Goal: Obtain resource: Download file/media

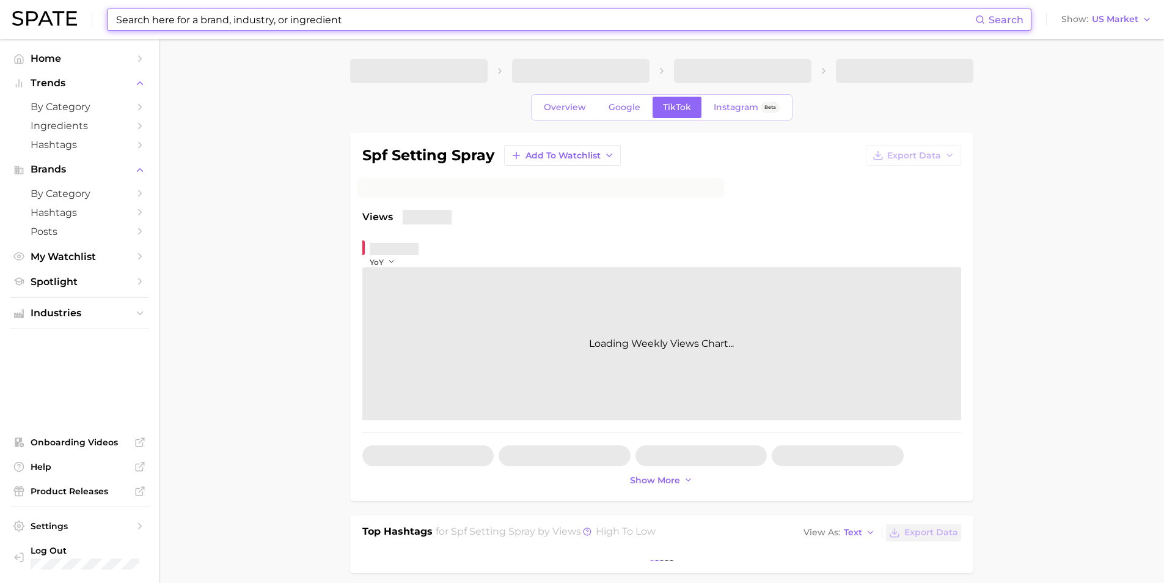
click at [342, 25] on input at bounding box center [545, 19] width 861 height 21
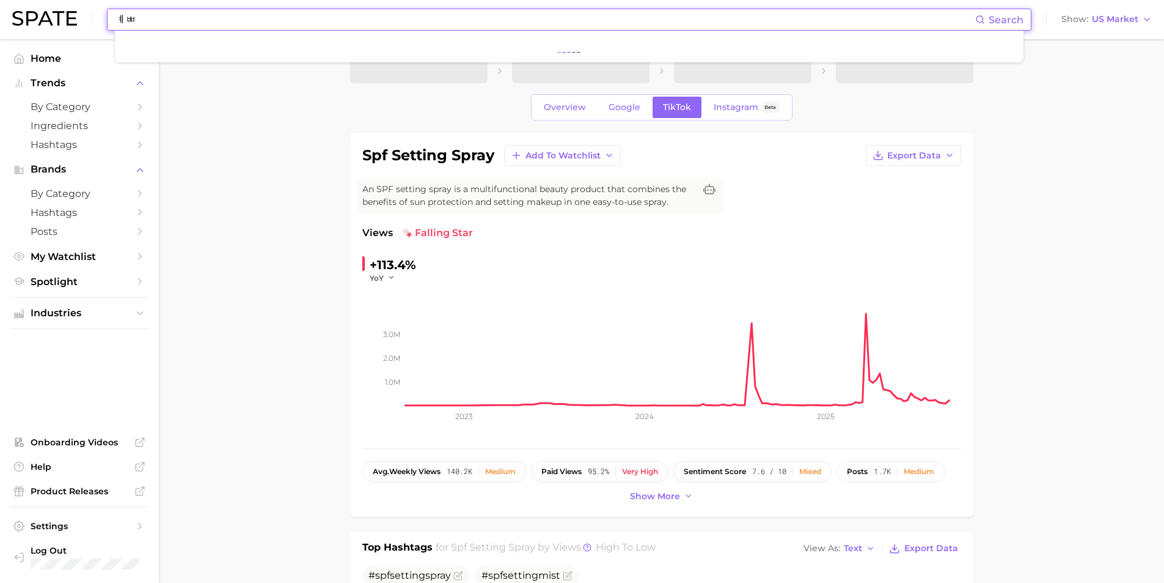
type input "ㅖ"
type input "PQQ"
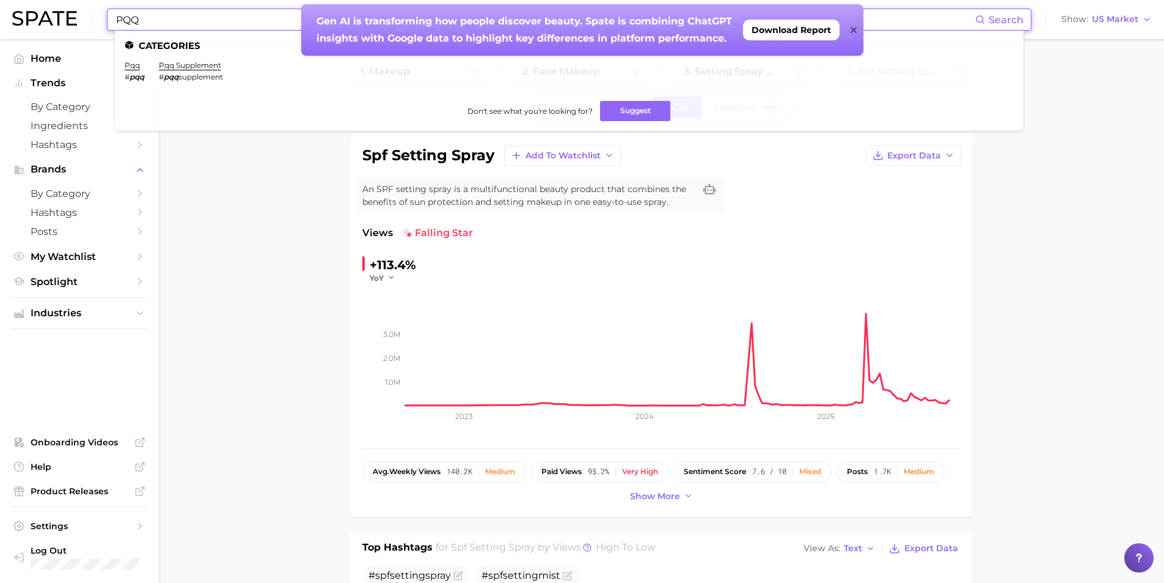
click at [123, 67] on ul "Categories pqq # pqq pqq supplement # pqq supplement Don't see what you're look…" at bounding box center [569, 81] width 909 height 100
click at [128, 67] on link "pqq" at bounding box center [132, 65] width 15 height 9
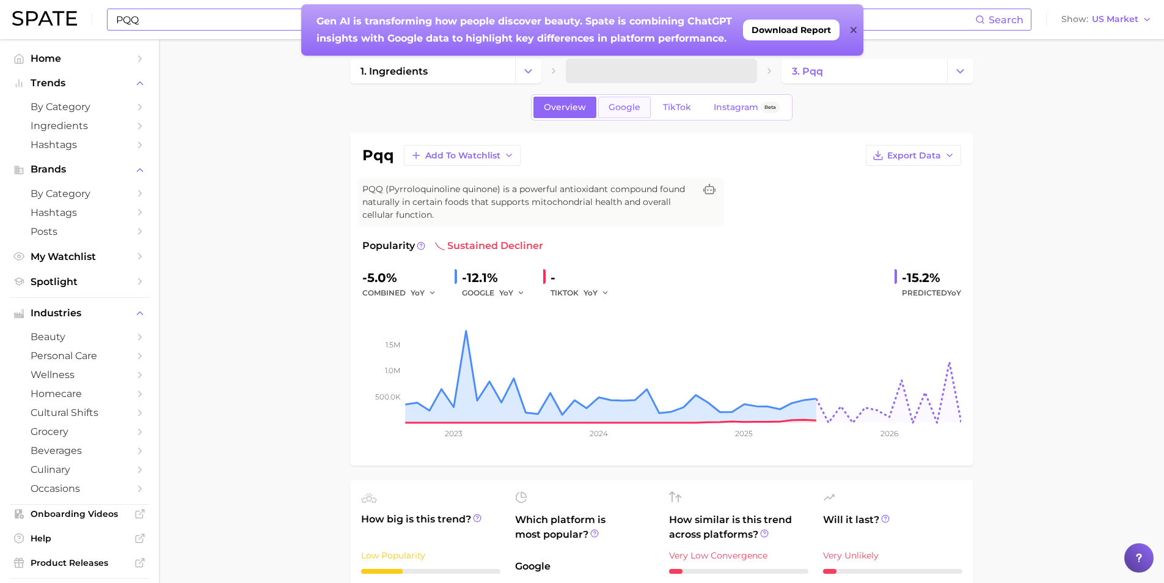
click at [614, 112] on span "Google" at bounding box center [625, 107] width 32 height 10
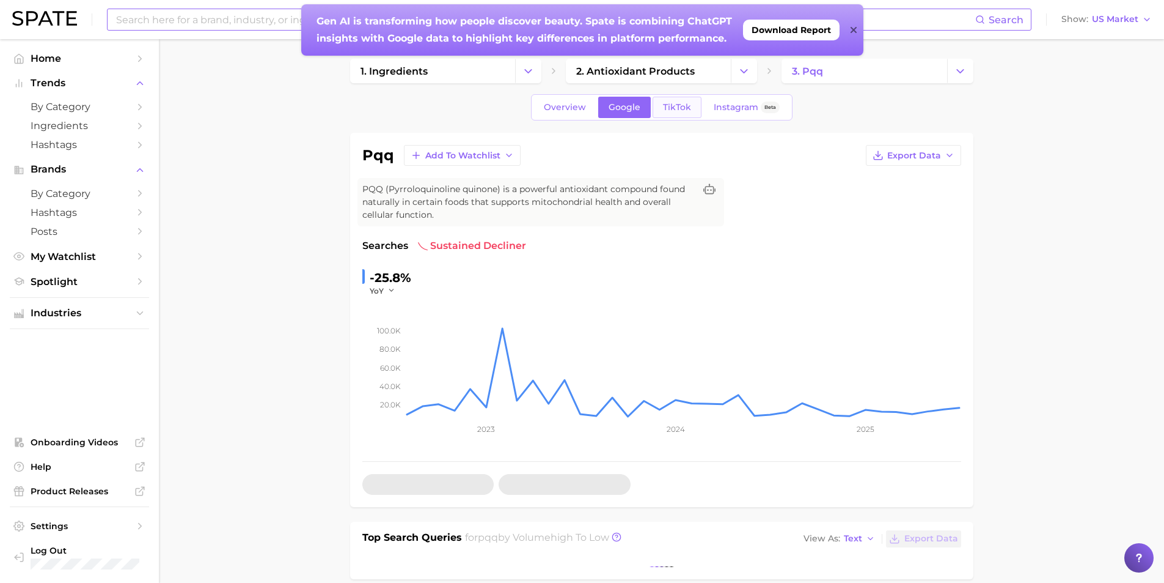
click at [667, 114] on link "TikTok" at bounding box center [677, 107] width 49 height 21
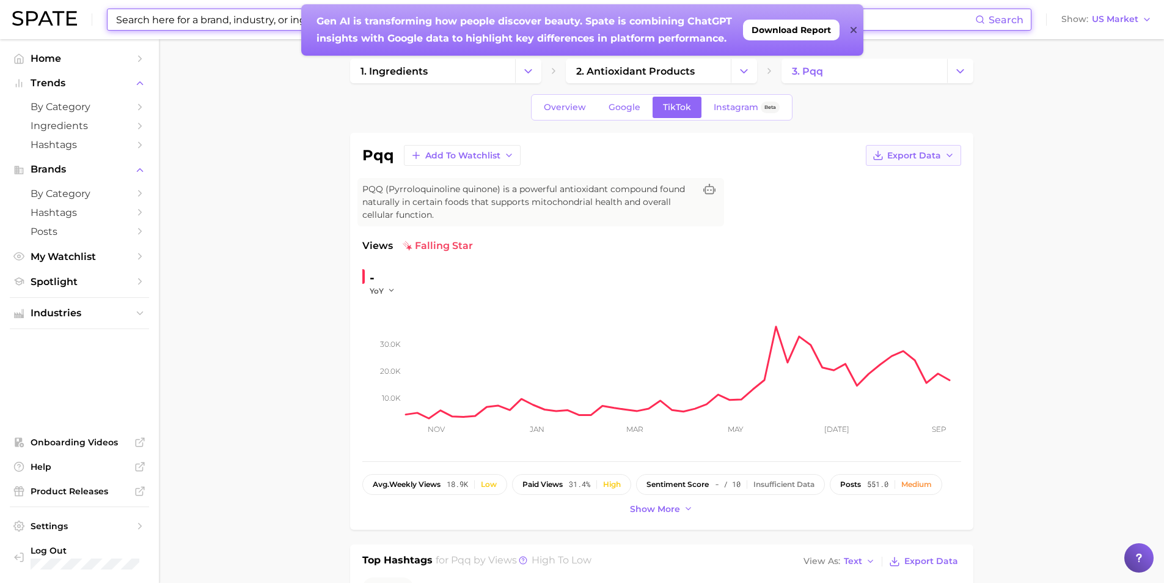
click at [906, 155] on span "Export Data" at bounding box center [915, 155] width 54 height 10
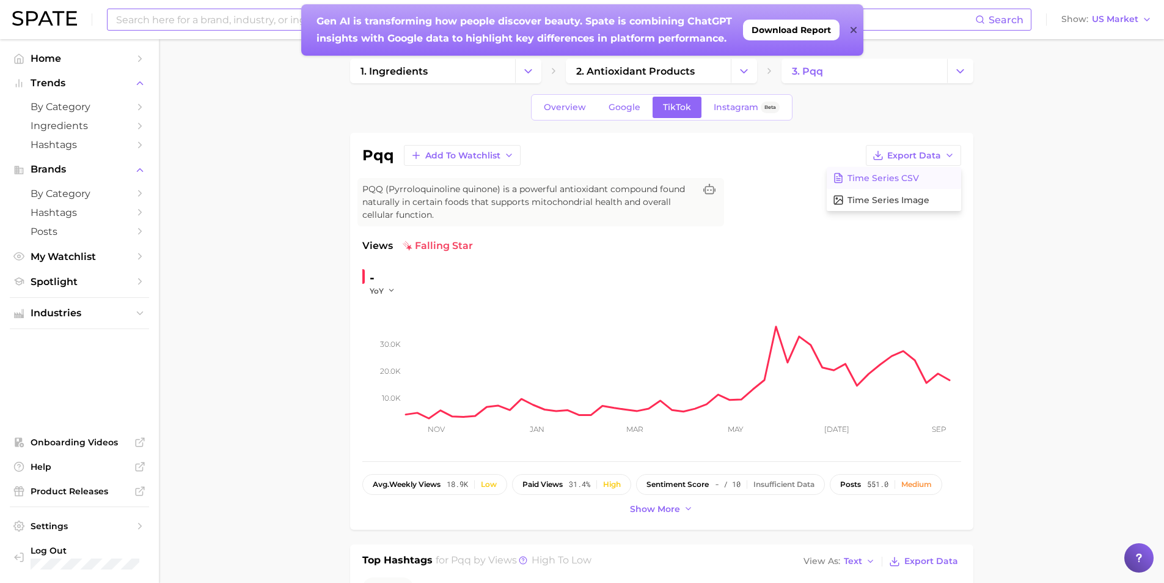
click at [916, 183] on span "Time Series CSV" at bounding box center [884, 178] width 72 height 10
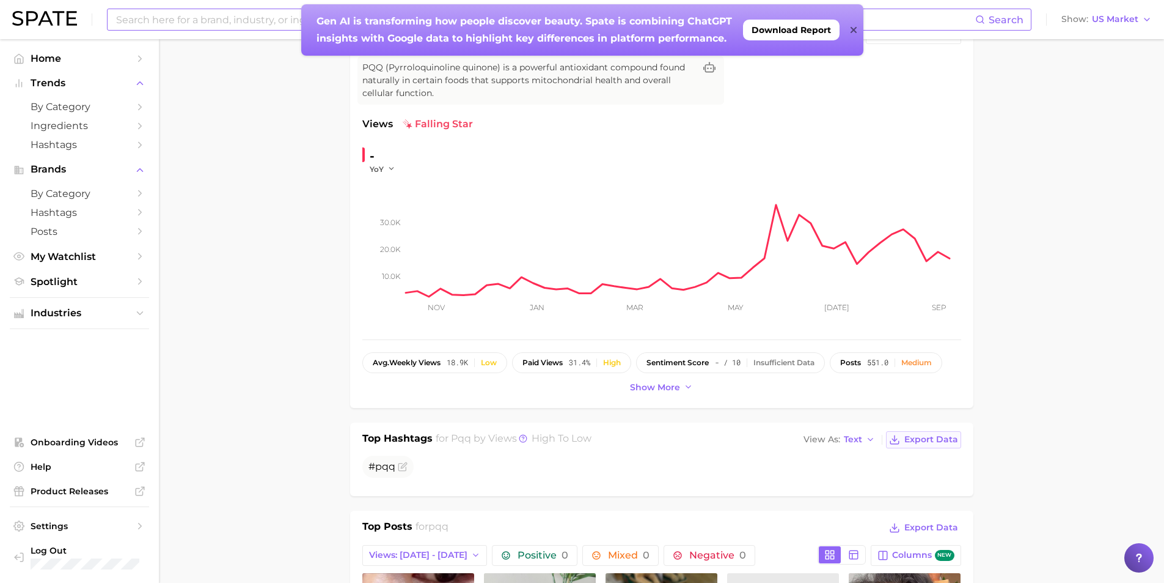
scroll to position [122, 0]
click at [694, 387] on button "Show more" at bounding box center [662, 386] width 70 height 17
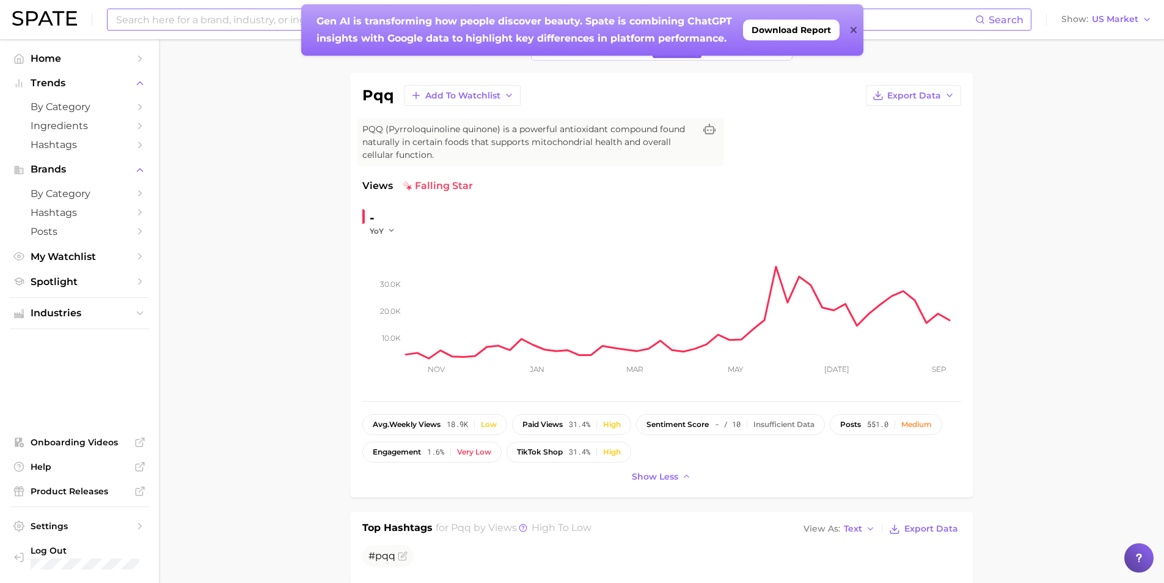
scroll to position [0, 0]
